Goal: Task Accomplishment & Management: Manage account settings

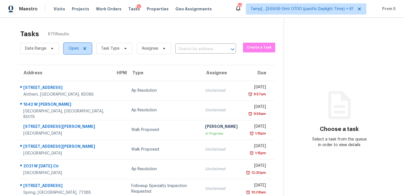
click at [81, 51] on span "Open" at bounding box center [78, 48] width 28 height 11
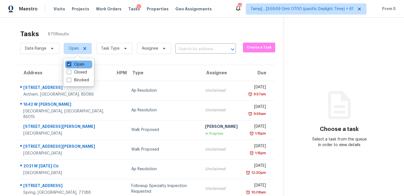
click at [79, 66] on label "Open" at bounding box center [76, 65] width 18 height 6
click at [70, 65] on input "Open" at bounding box center [69, 64] width 4 height 4
checkbox input "false"
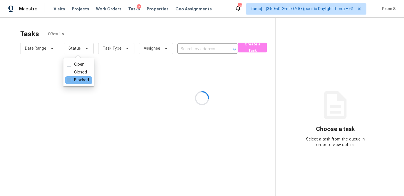
click at [74, 79] on label "Blocked" at bounding box center [78, 80] width 22 height 6
click at [70, 79] on input "Blocked" at bounding box center [69, 79] width 4 height 4
checkbox input "true"
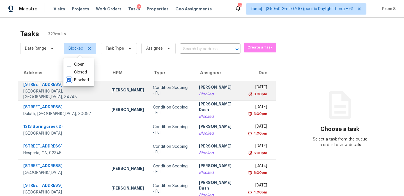
scroll to position [96, 0]
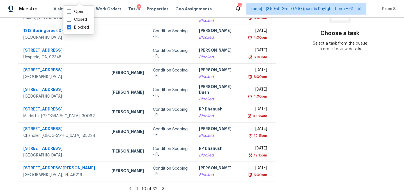
click at [162, 187] on icon at bounding box center [163, 188] width 2 height 3
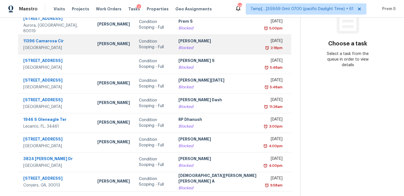
scroll to position [86, 0]
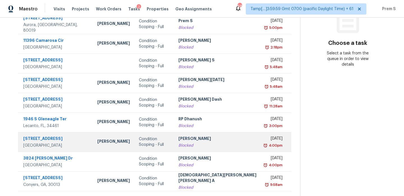
click at [191, 140] on div "[PERSON_NAME]" at bounding box center [217, 139] width 78 height 7
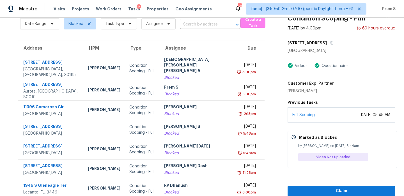
scroll to position [22, 0]
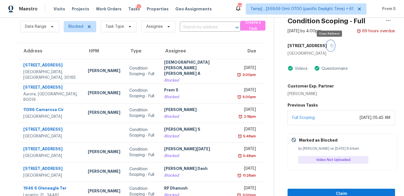
click at [330, 46] on icon "button" at bounding box center [331, 45] width 3 height 3
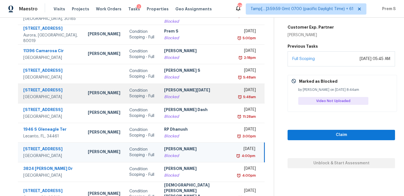
scroll to position [96, 0]
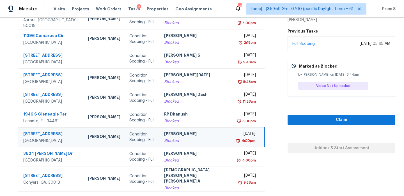
click at [186, 138] on td "[PERSON_NAME] B Blocked" at bounding box center [197, 137] width 75 height 20
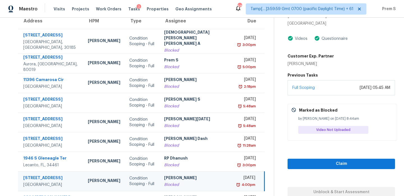
scroll to position [12, 0]
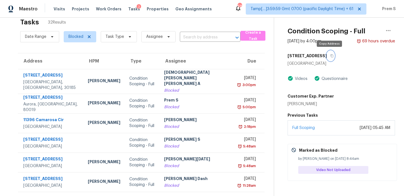
click at [329, 57] on button "button" at bounding box center [331, 56] width 8 height 10
click at [330, 55] on icon "button" at bounding box center [331, 55] width 3 height 3
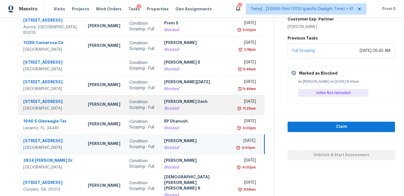
scroll to position [90, 0]
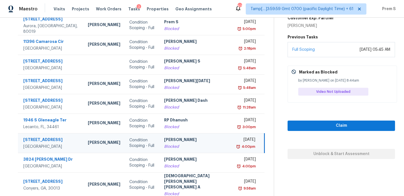
click at [214, 144] on td "[PERSON_NAME] B Blocked" at bounding box center [197, 143] width 75 height 20
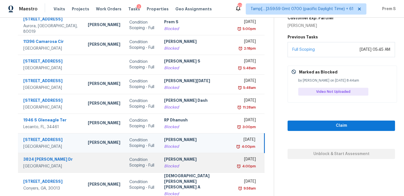
scroll to position [96, 0]
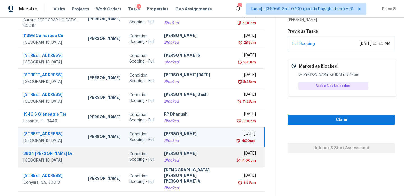
click at [205, 151] on div "[PERSON_NAME]" at bounding box center [197, 154] width 66 height 7
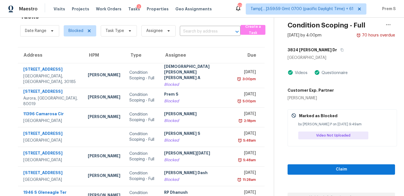
scroll to position [13, 0]
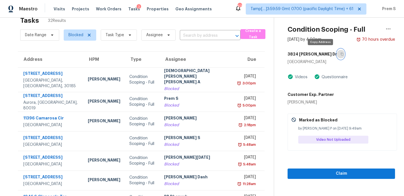
click at [340, 54] on icon "button" at bounding box center [341, 53] width 3 height 3
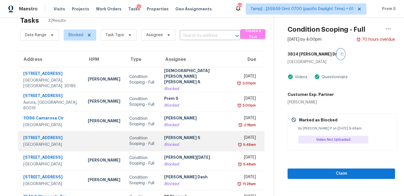
scroll to position [96, 0]
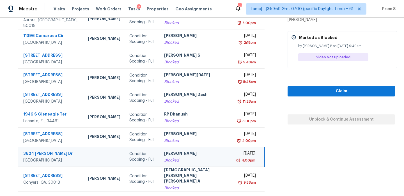
click at [214, 150] on td "[PERSON_NAME] P Blocked" at bounding box center [197, 157] width 75 height 20
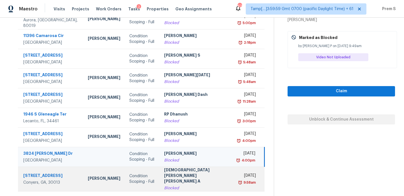
click at [181, 185] on div "Blocked" at bounding box center [197, 188] width 66 height 6
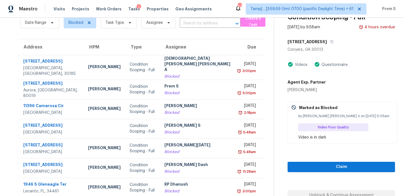
scroll to position [25, 0]
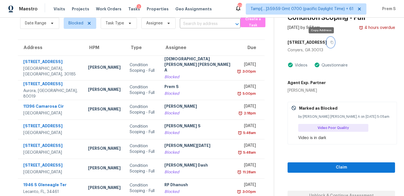
click at [330, 41] on icon "button" at bounding box center [331, 42] width 3 height 3
click at [330, 42] on icon "button" at bounding box center [331, 42] width 3 height 3
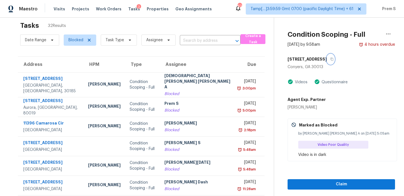
scroll to position [4, 0]
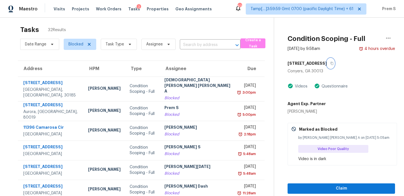
click at [330, 62] on icon "button" at bounding box center [331, 63] width 3 height 3
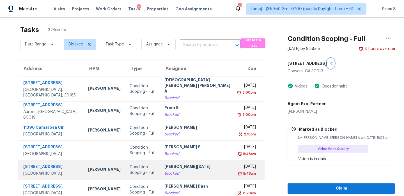
scroll to position [96, 0]
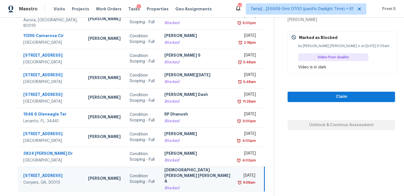
click at [199, 185] on div "Blocked" at bounding box center [197, 188] width 66 height 6
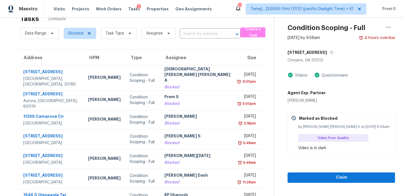
scroll to position [7, 0]
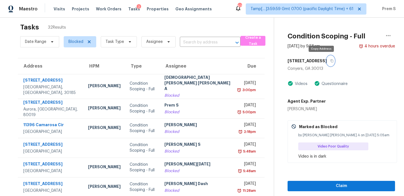
click at [330, 60] on icon "button" at bounding box center [331, 60] width 3 height 3
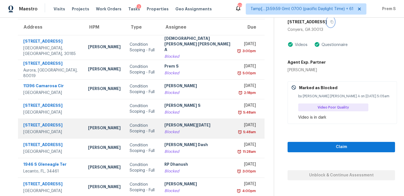
scroll to position [96, 0]
